Goal: Find specific page/section: Find specific page/section

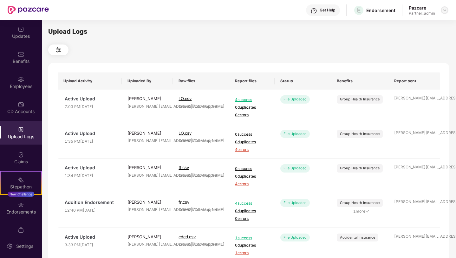
click at [445, 11] on img at bounding box center [444, 10] width 5 height 5
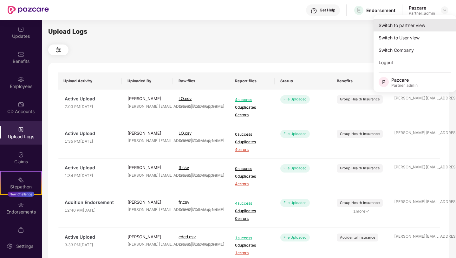
click at [398, 26] on div "Switch to partner view" at bounding box center [415, 25] width 83 height 12
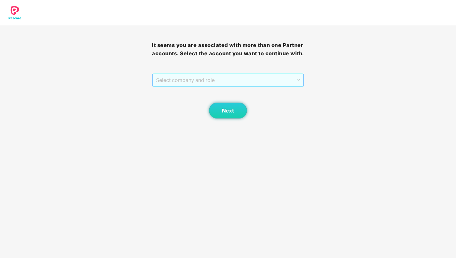
click at [213, 86] on span "Select company and role" at bounding box center [228, 80] width 144 height 12
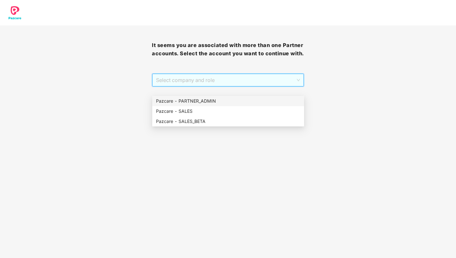
click at [207, 99] on div "Pazcare - PARTNER_ADMIN" at bounding box center [228, 100] width 144 height 7
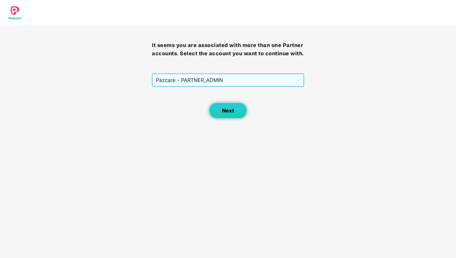
click at [227, 118] on button "Next" at bounding box center [228, 111] width 38 height 16
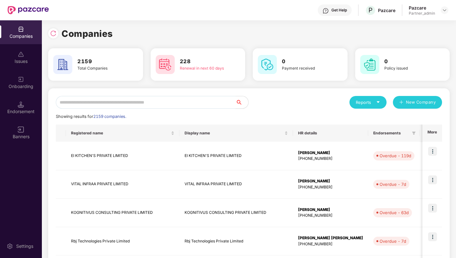
click at [184, 100] on input "text" at bounding box center [146, 102] width 180 height 13
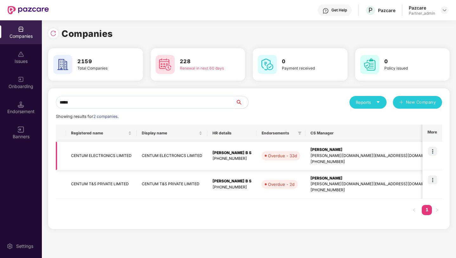
type input "*****"
click at [434, 152] on img at bounding box center [432, 151] width 9 height 9
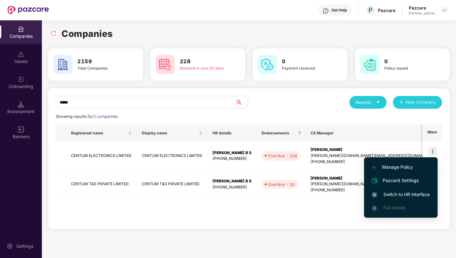
click at [393, 192] on span "Switch to HR interface" at bounding box center [401, 194] width 58 height 7
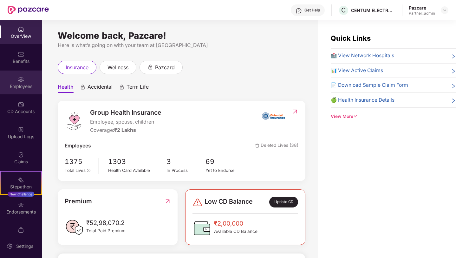
click at [23, 81] on div "Employees" at bounding box center [21, 82] width 42 height 24
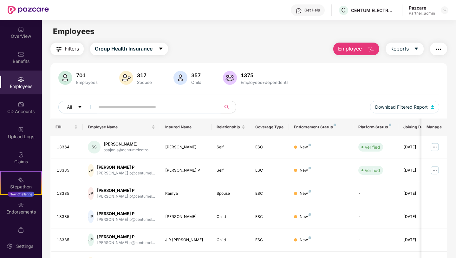
click at [119, 107] on input "text" at bounding box center [155, 107] width 114 height 10
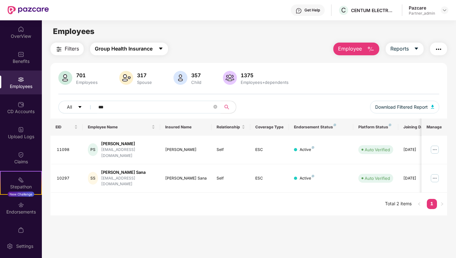
type input "***"
click at [143, 47] on span "Group Health Insurance" at bounding box center [124, 49] width 58 height 8
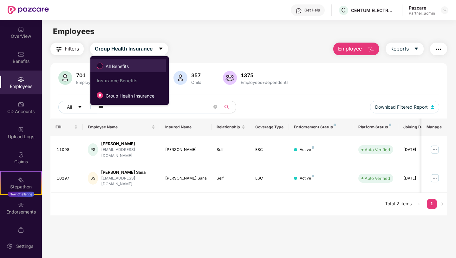
click at [119, 68] on span "All Benefits" at bounding box center [117, 66] width 28 height 7
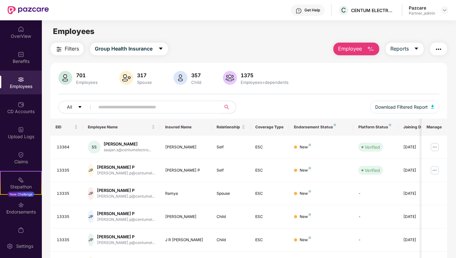
click at [109, 108] on input "text" at bounding box center [155, 107] width 114 height 10
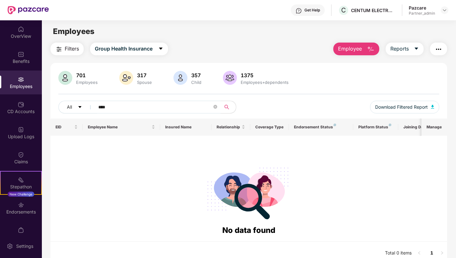
click at [104, 108] on input "****" at bounding box center [155, 107] width 114 height 10
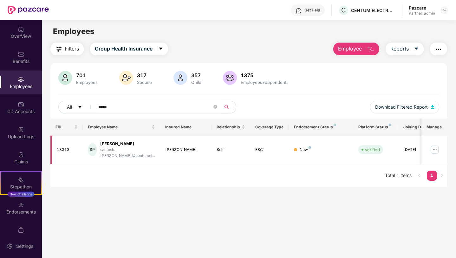
type input "*****"
click at [434, 148] on img at bounding box center [435, 149] width 10 height 10
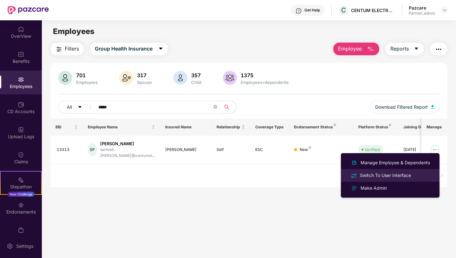
click at [373, 173] on div "Switch To User Interface" at bounding box center [386, 175] width 54 height 7
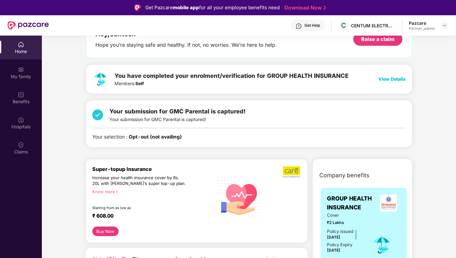
scroll to position [37, 0]
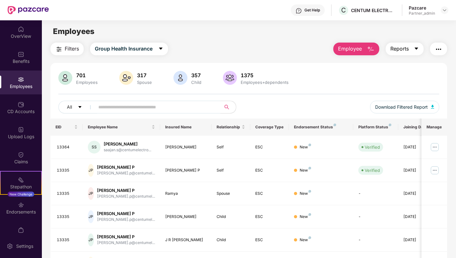
click at [406, 52] on span "Reports" at bounding box center [400, 49] width 18 height 8
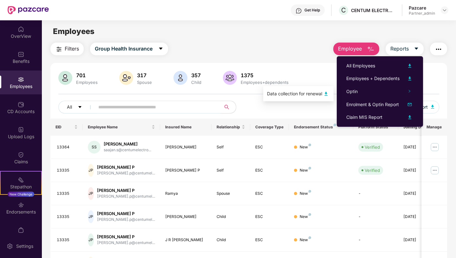
click at [301, 96] on div "Data collection for renewal" at bounding box center [294, 93] width 55 height 7
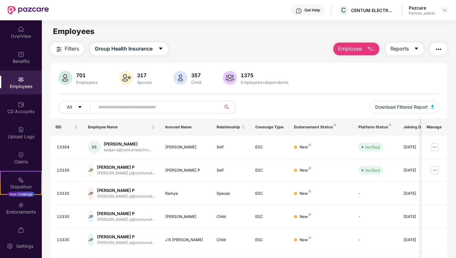
click at [202, 45] on div "Filters Group Health Insurance Employee Reports" at bounding box center [248, 49] width 397 height 13
